Goal: Task Accomplishment & Management: Manage account settings

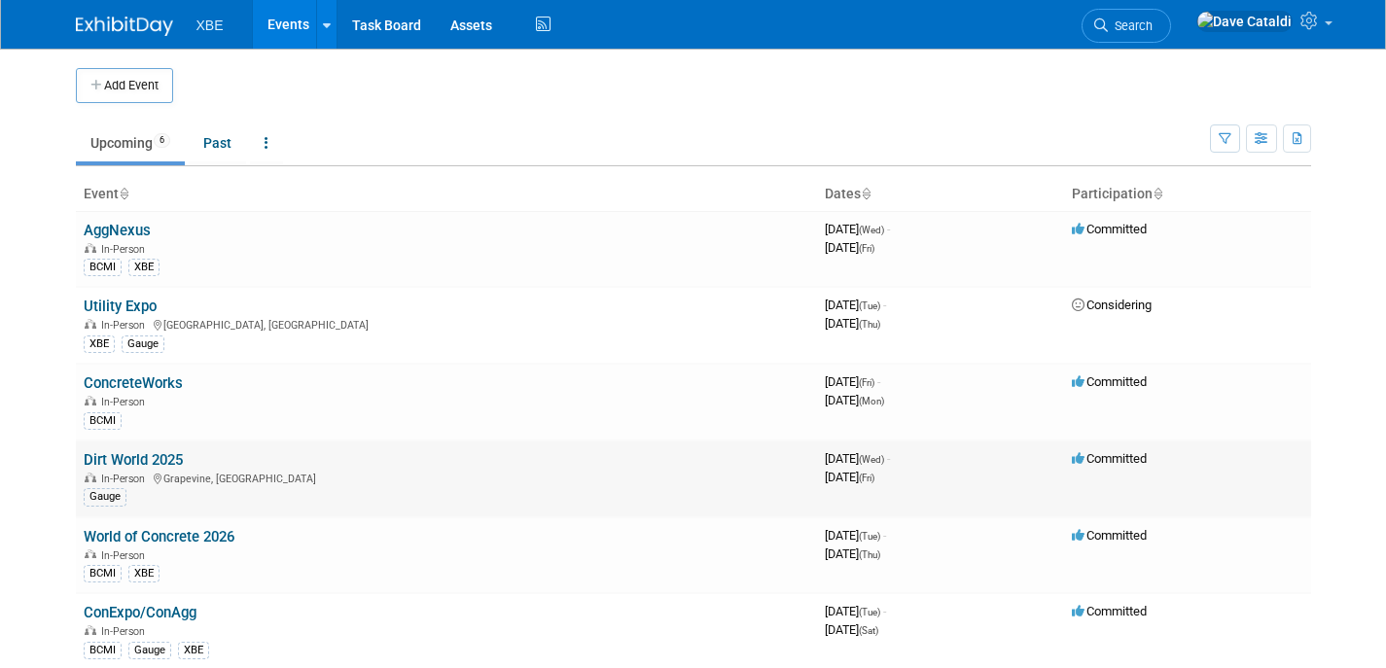
click at [166, 458] on link "Dirt World 2025" at bounding box center [133, 460] width 99 height 18
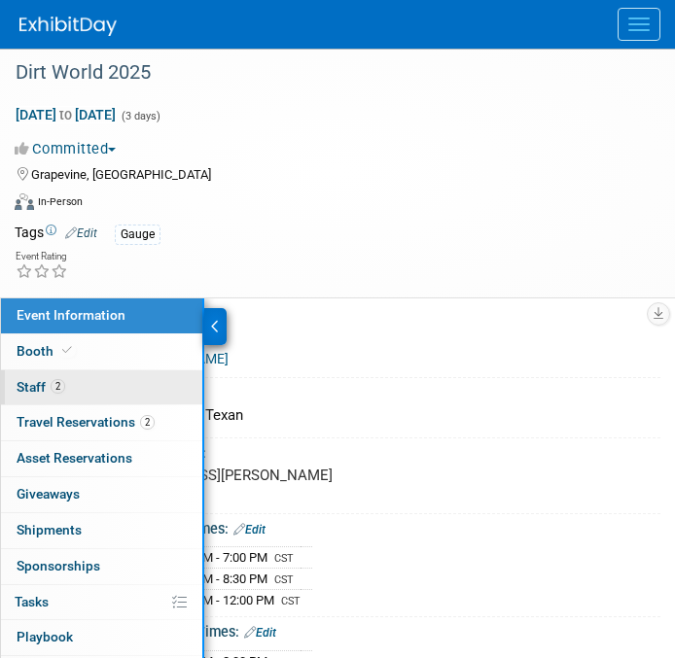
scroll to position [4, 0]
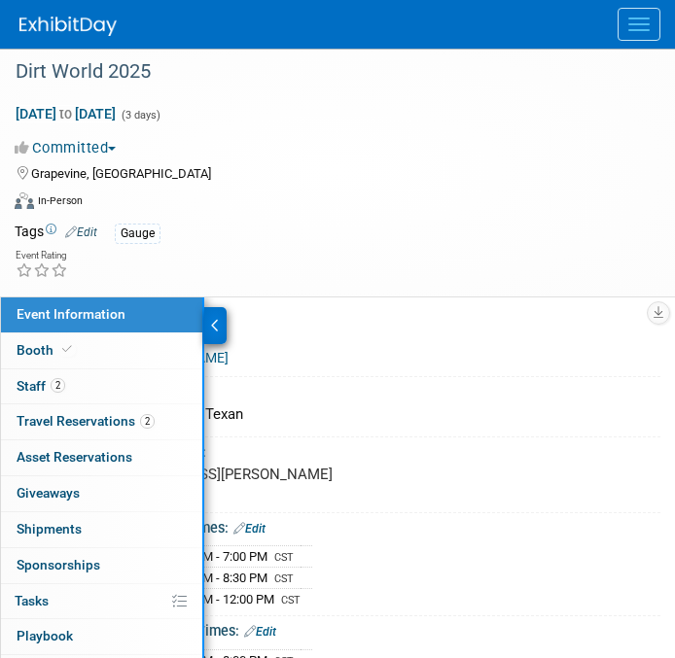
click at [215, 315] on div at bounding box center [215, 325] width 22 height 37
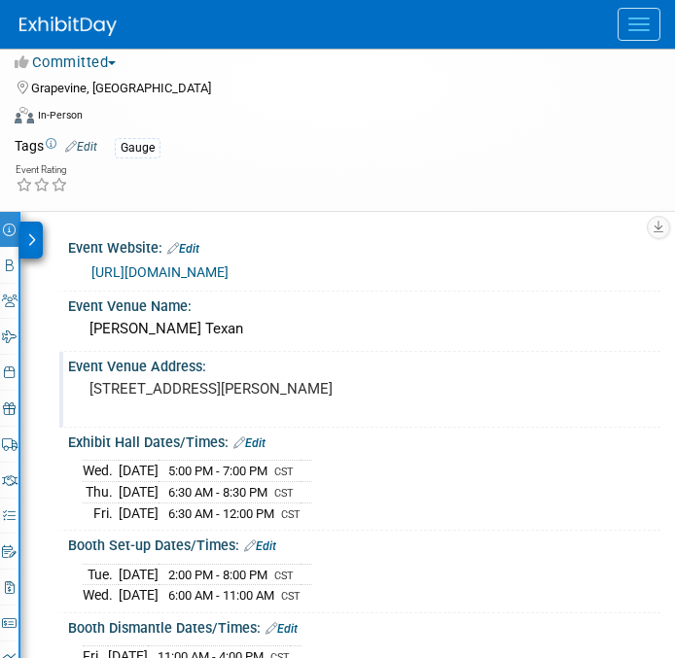
scroll to position [0, 0]
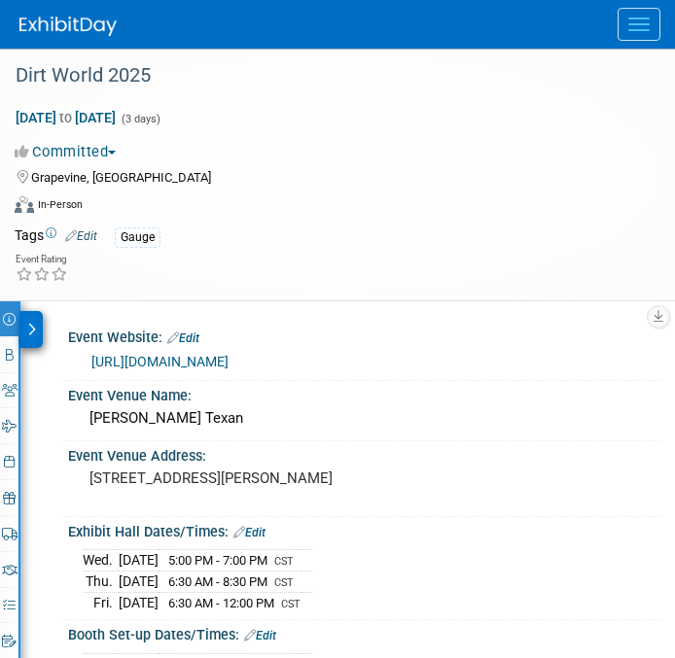
click at [26, 335] on div at bounding box center [31, 329] width 22 height 37
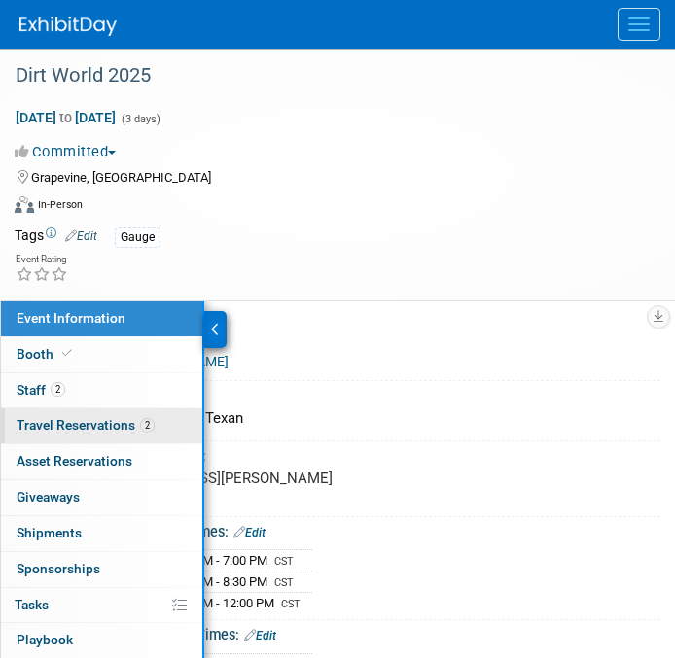
click at [116, 425] on span "Travel Reservations 2" at bounding box center [86, 425] width 138 height 16
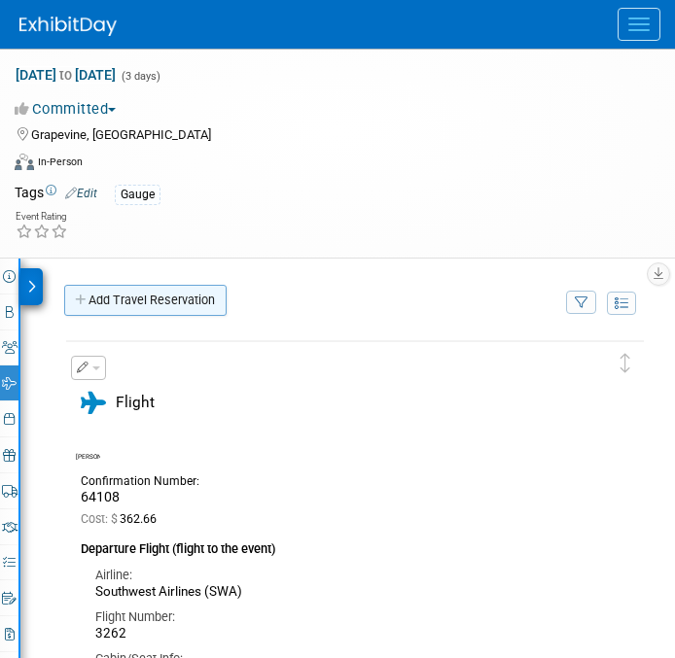
scroll to position [44, 0]
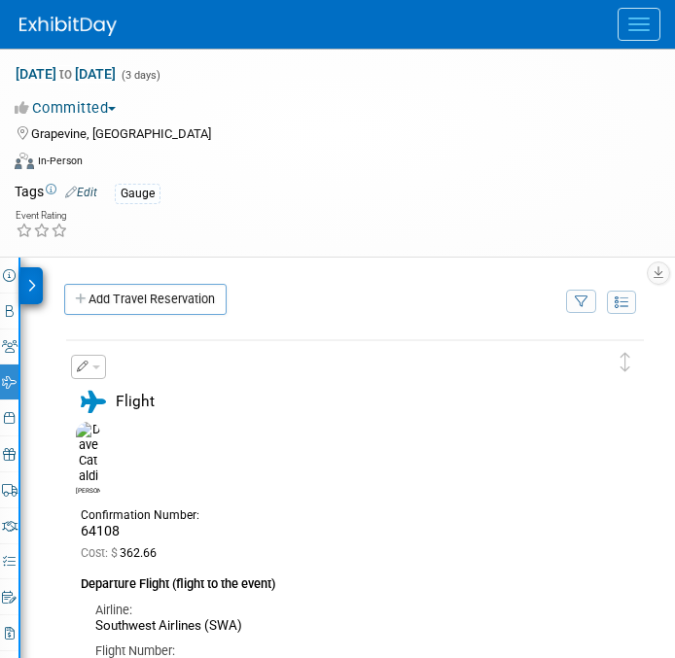
click at [28, 281] on icon at bounding box center [31, 286] width 9 height 14
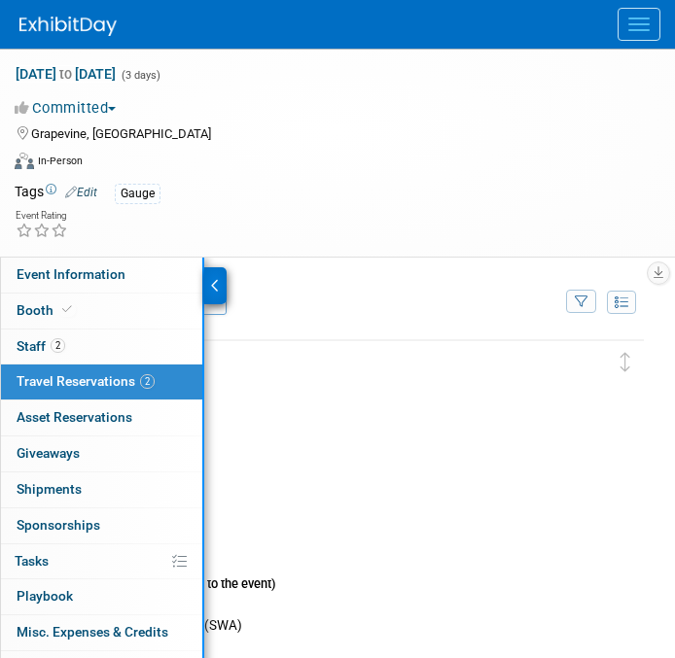
click at [219, 284] on icon at bounding box center [215, 286] width 9 height 14
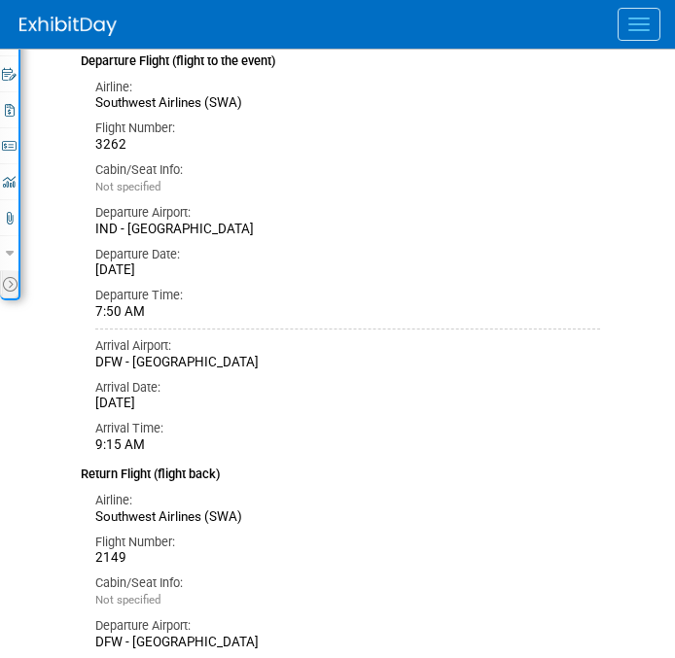
scroll to position [0, 0]
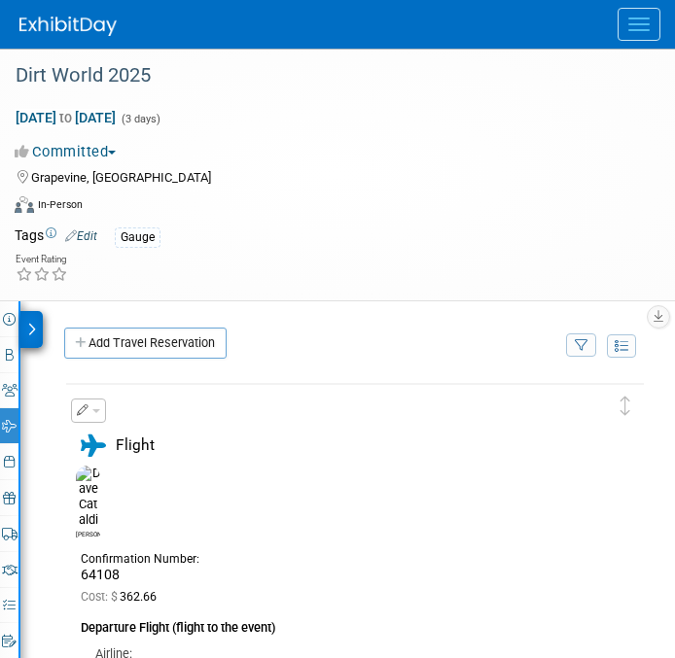
click at [32, 324] on icon at bounding box center [31, 330] width 9 height 14
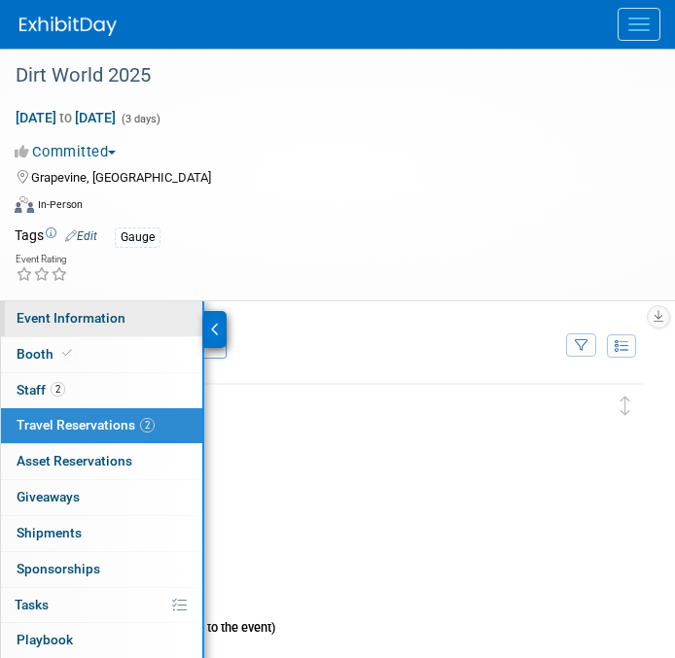
click at [76, 323] on span "Event Information" at bounding box center [71, 318] width 109 height 16
